Goal: Navigation & Orientation: Find specific page/section

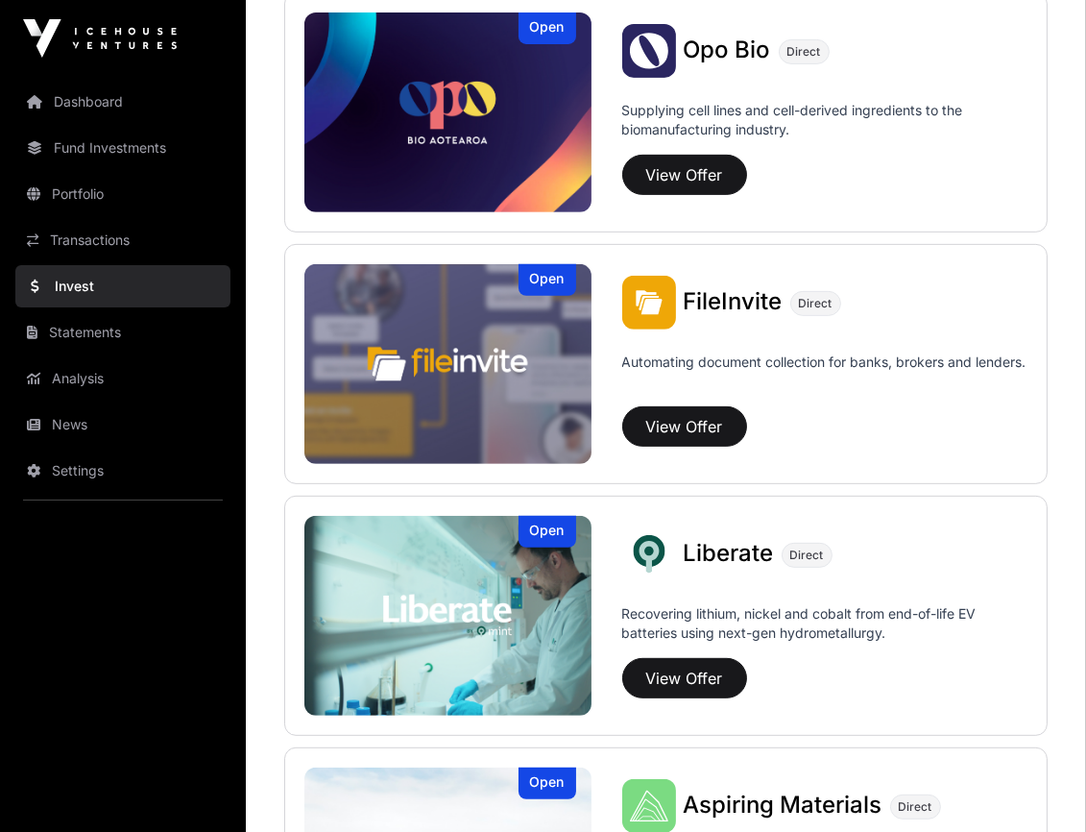
scroll to position [1103, 0]
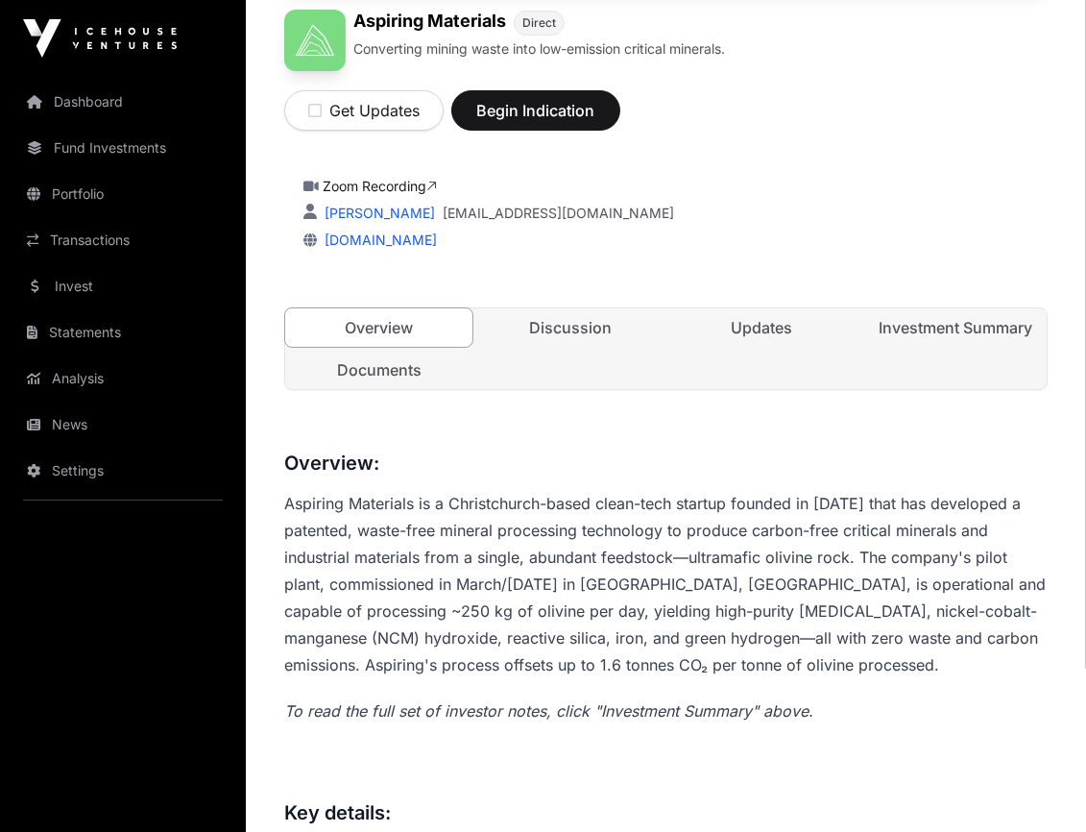
scroll to position [320, 0]
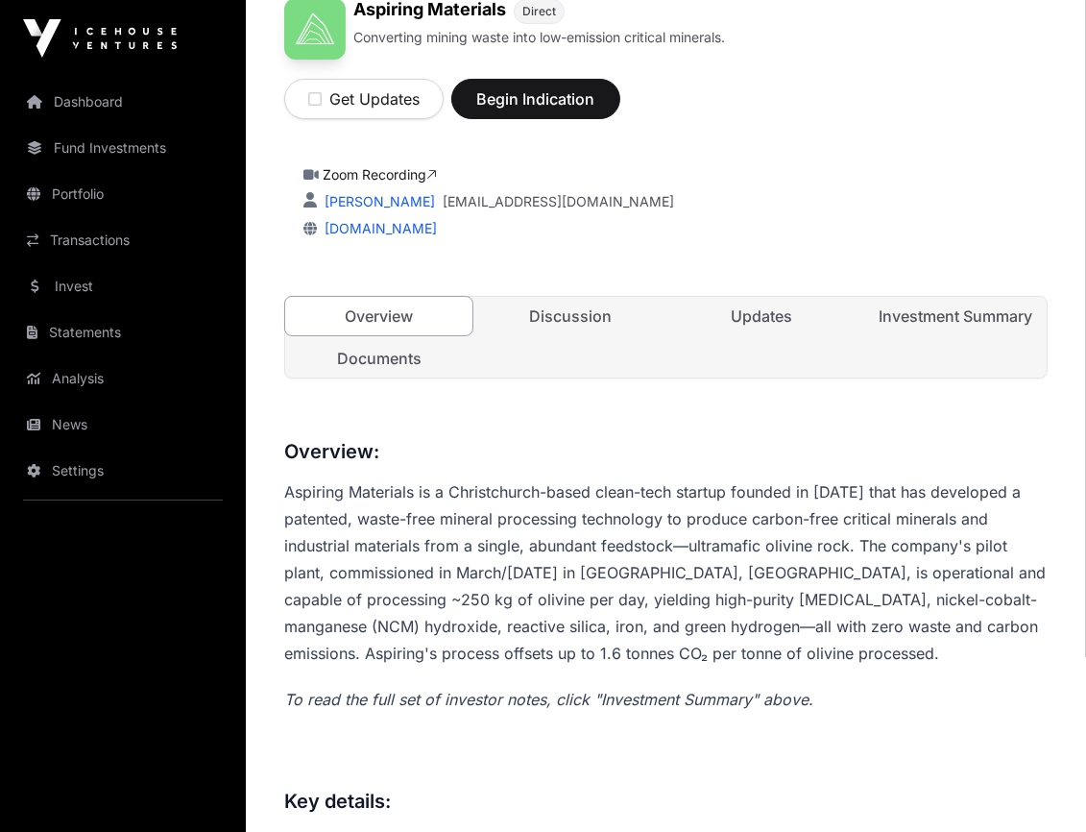
click at [96, 173] on link "Portfolio" at bounding box center [122, 194] width 215 height 42
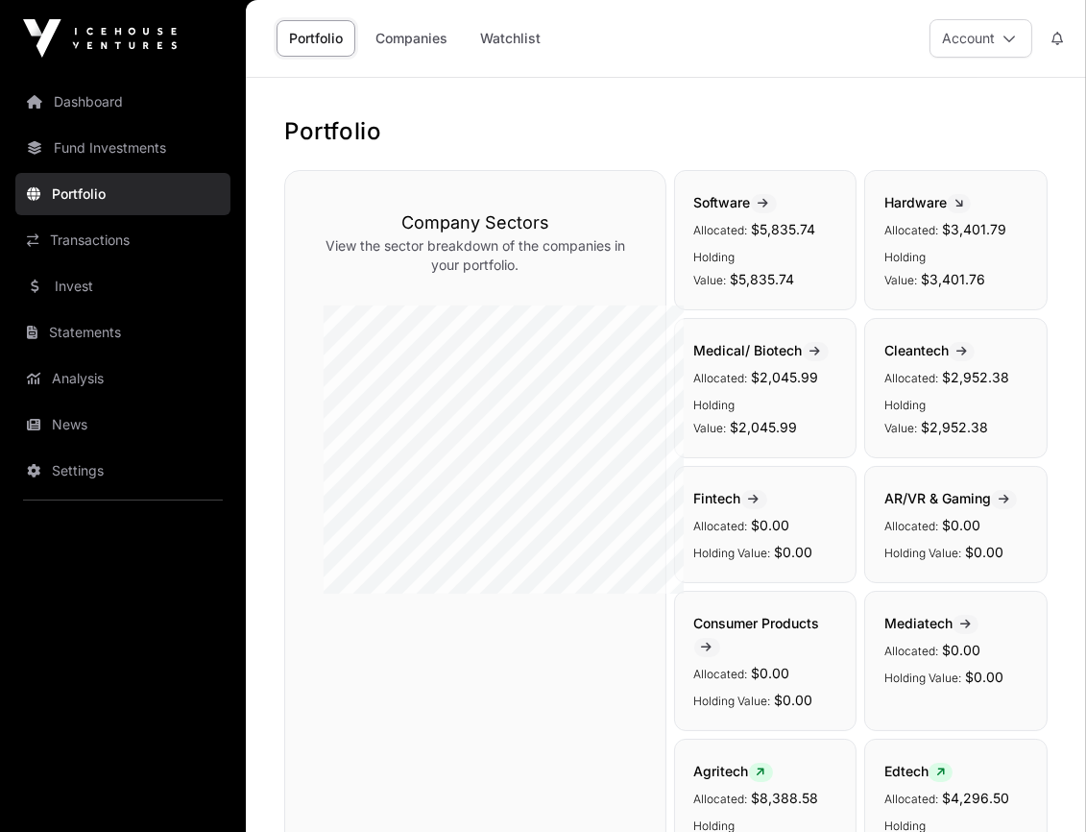
click at [363, 26] on link "Companies" at bounding box center [411, 38] width 97 height 37
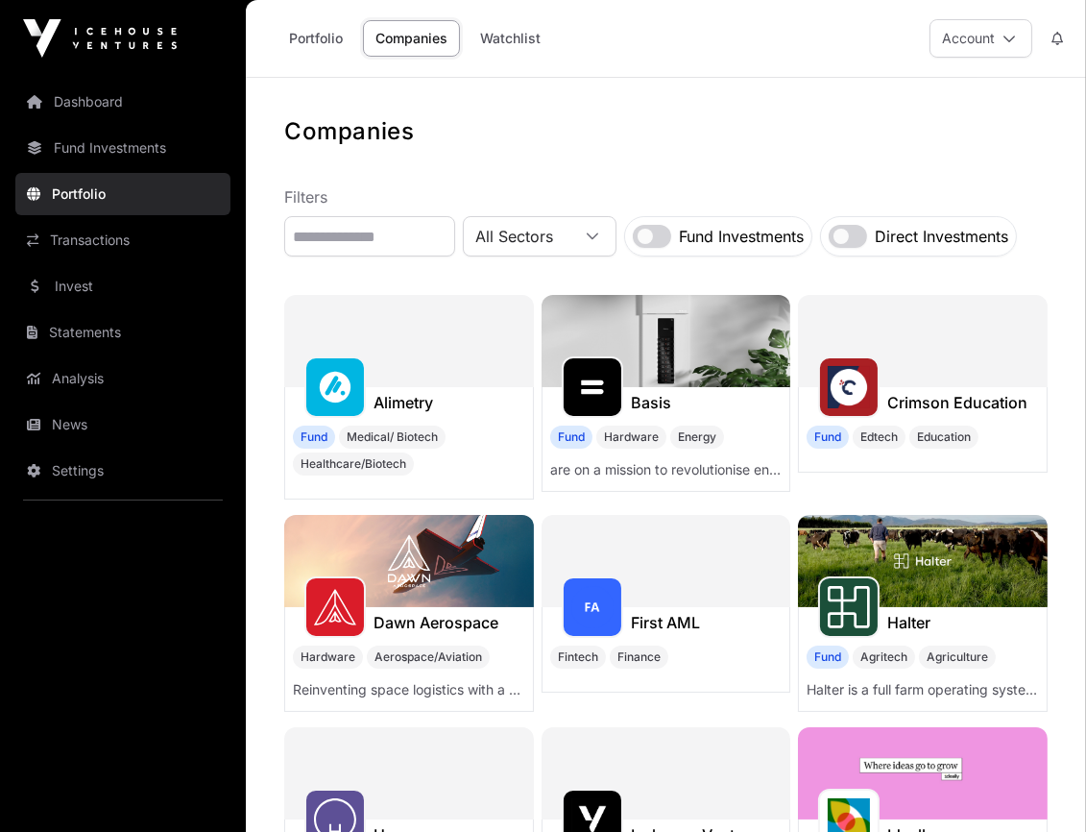
click at [94, 219] on link "Transactions" at bounding box center [122, 240] width 215 height 42
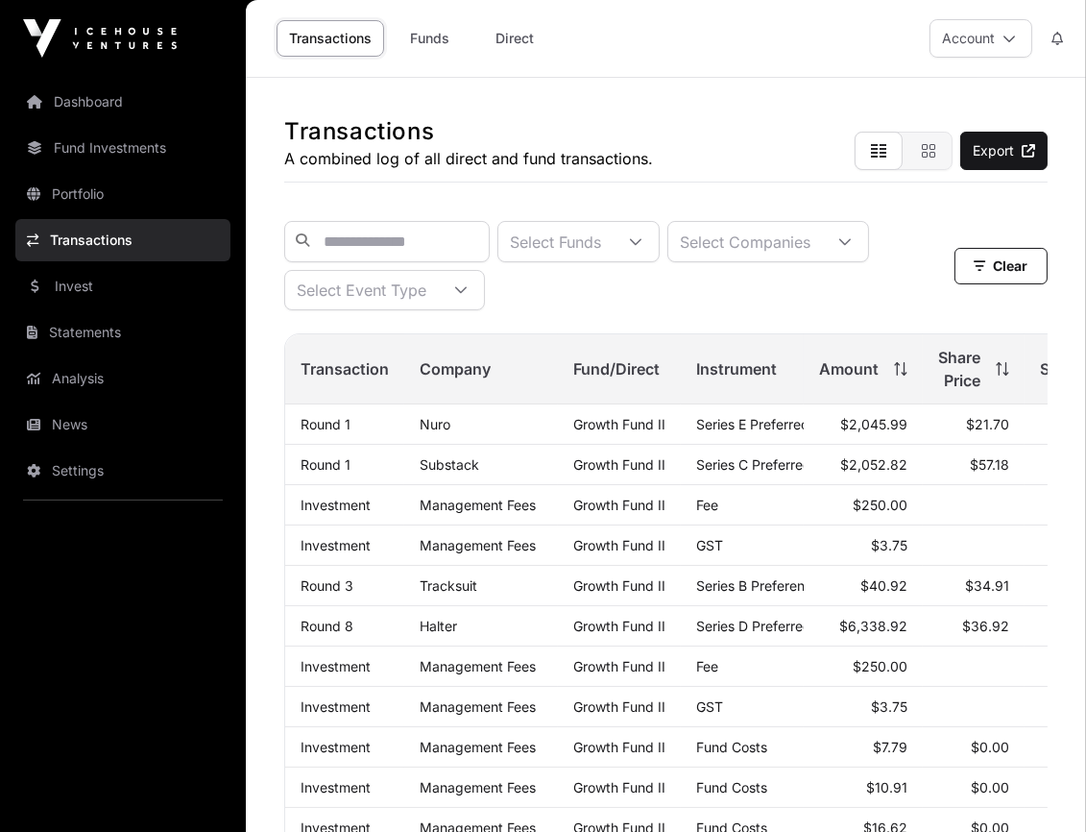
click at [86, 265] on link "Invest" at bounding box center [122, 286] width 215 height 42
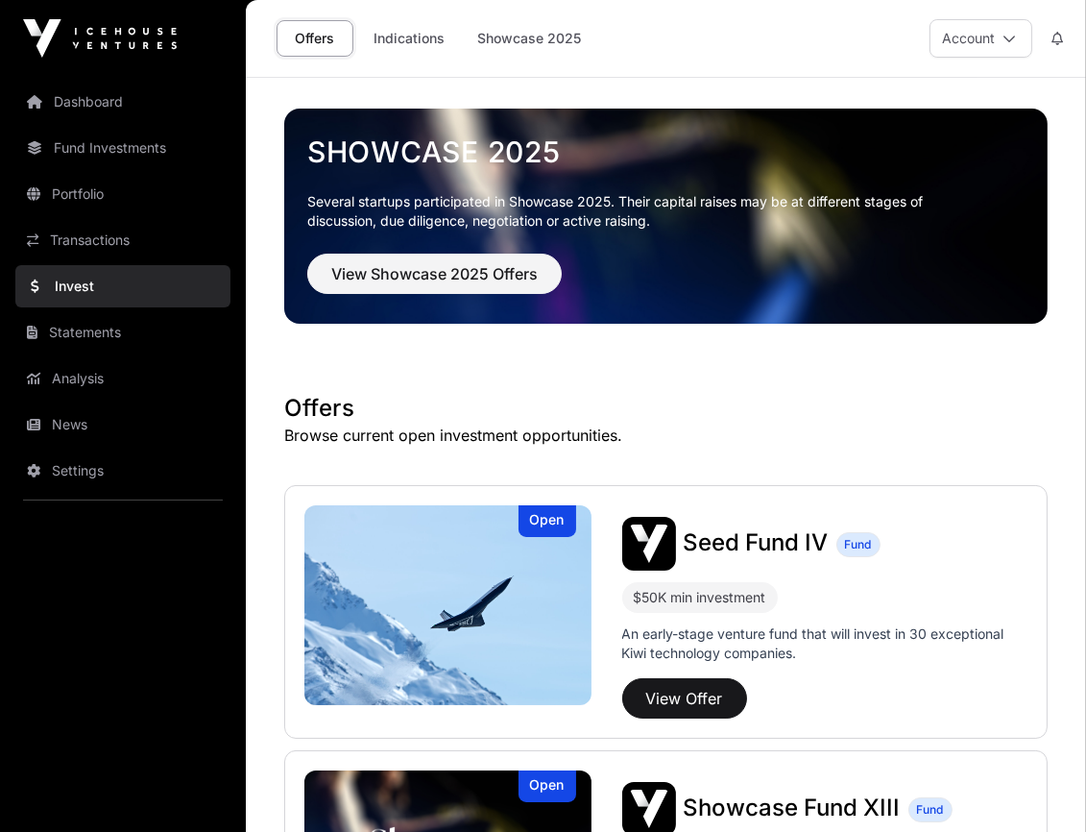
click at [80, 127] on link "Fund Investments" at bounding box center [122, 148] width 215 height 42
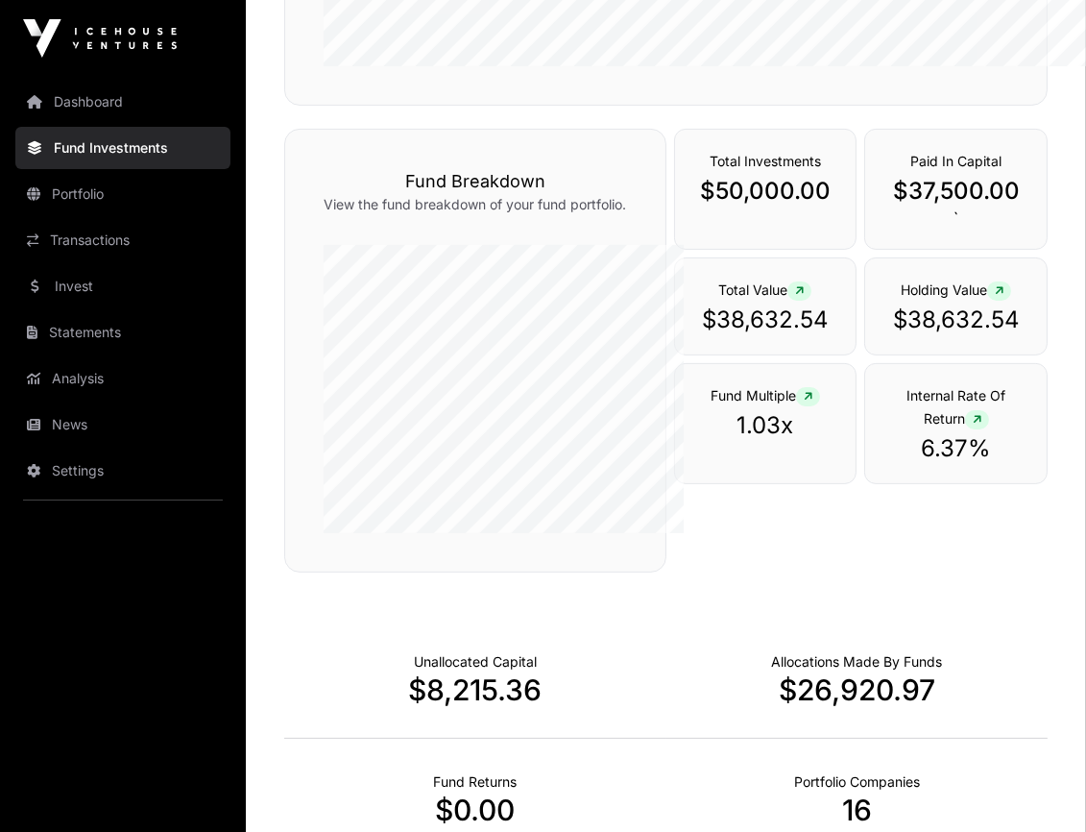
scroll to position [754, 0]
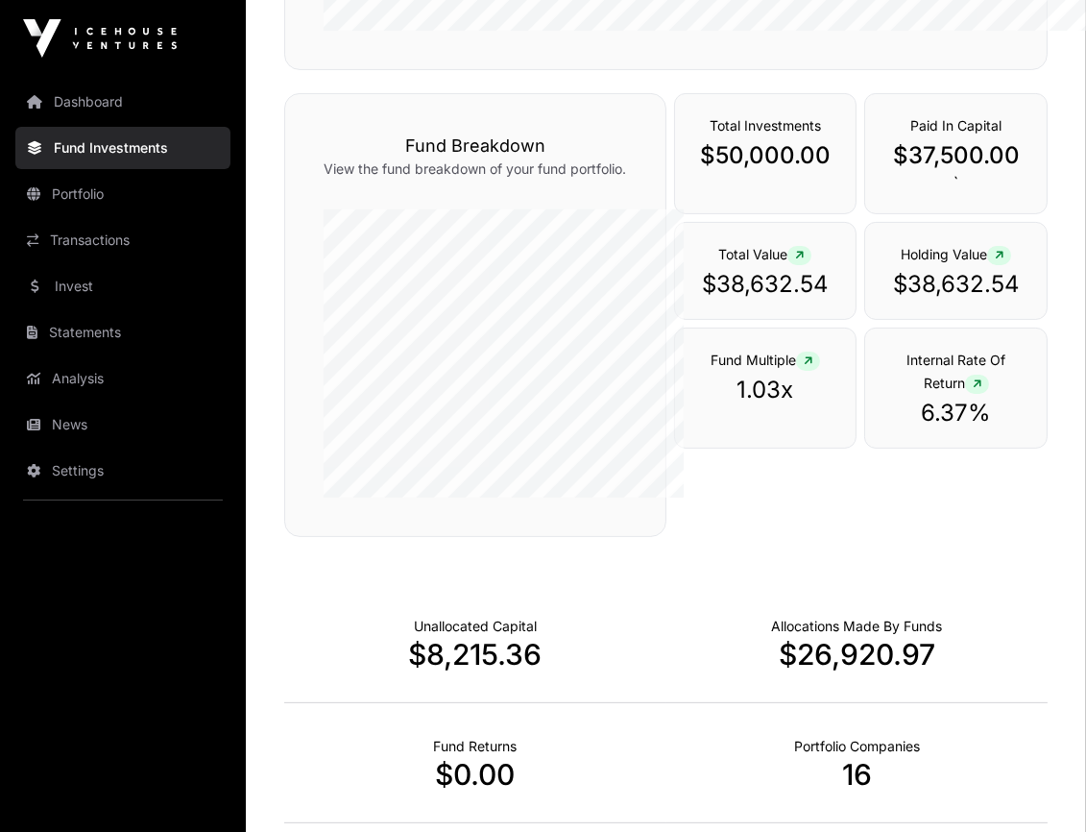
click at [74, 84] on link "Dashboard" at bounding box center [122, 102] width 215 height 42
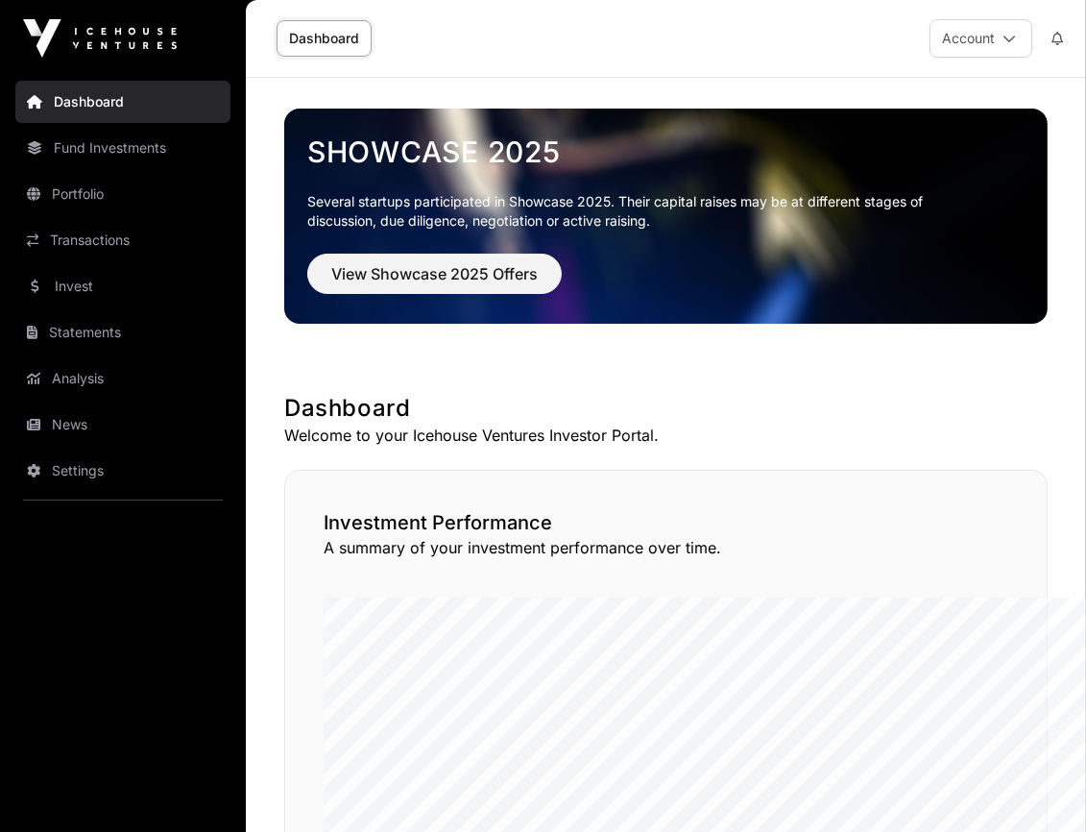
click at [74, 81] on link "Dashboard" at bounding box center [122, 102] width 215 height 42
click at [1033, 31] on button "Account" at bounding box center [981, 38] width 103 height 38
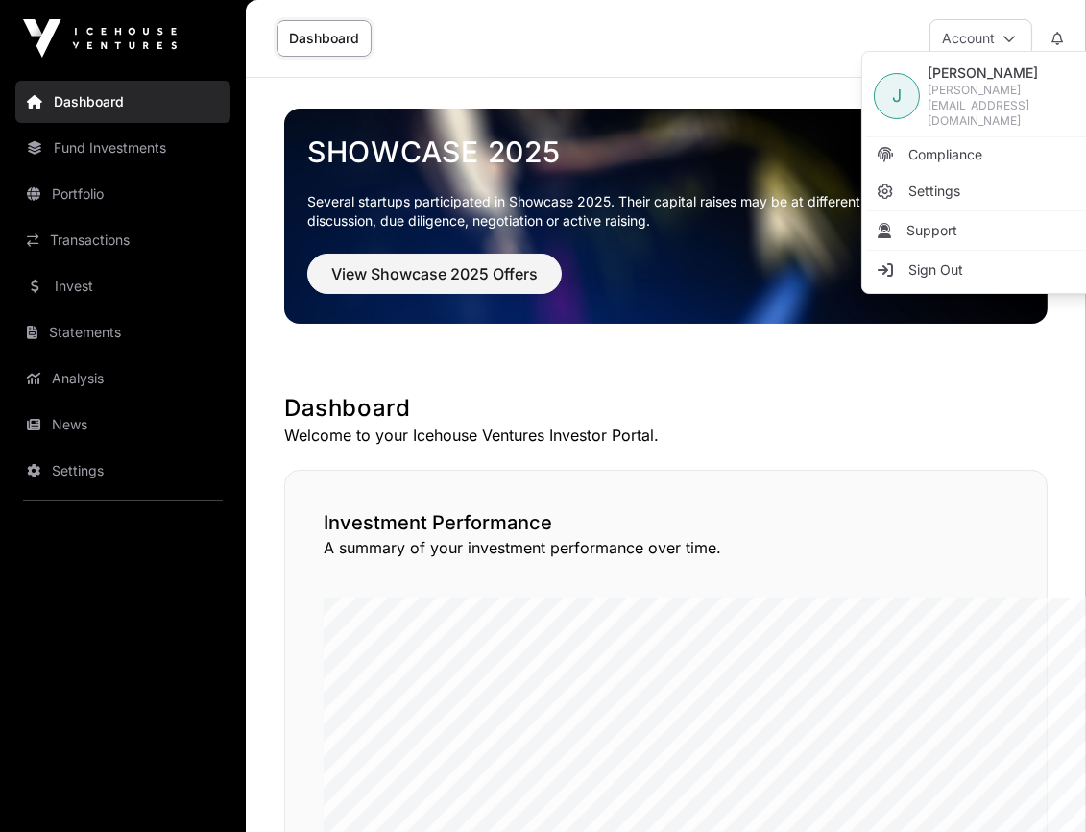
click at [909, 260] on span "Sign Out" at bounding box center [936, 269] width 55 height 19
